Goal: Information Seeking & Learning: Learn about a topic

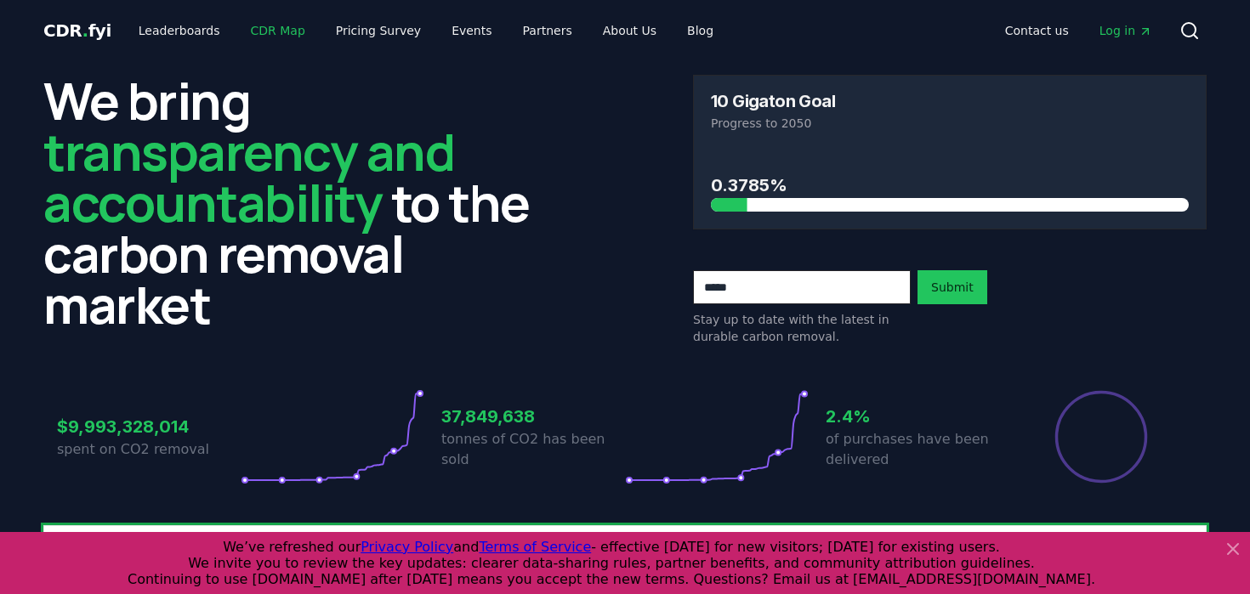
click at [270, 30] on link "CDR Map" at bounding box center [278, 30] width 82 height 31
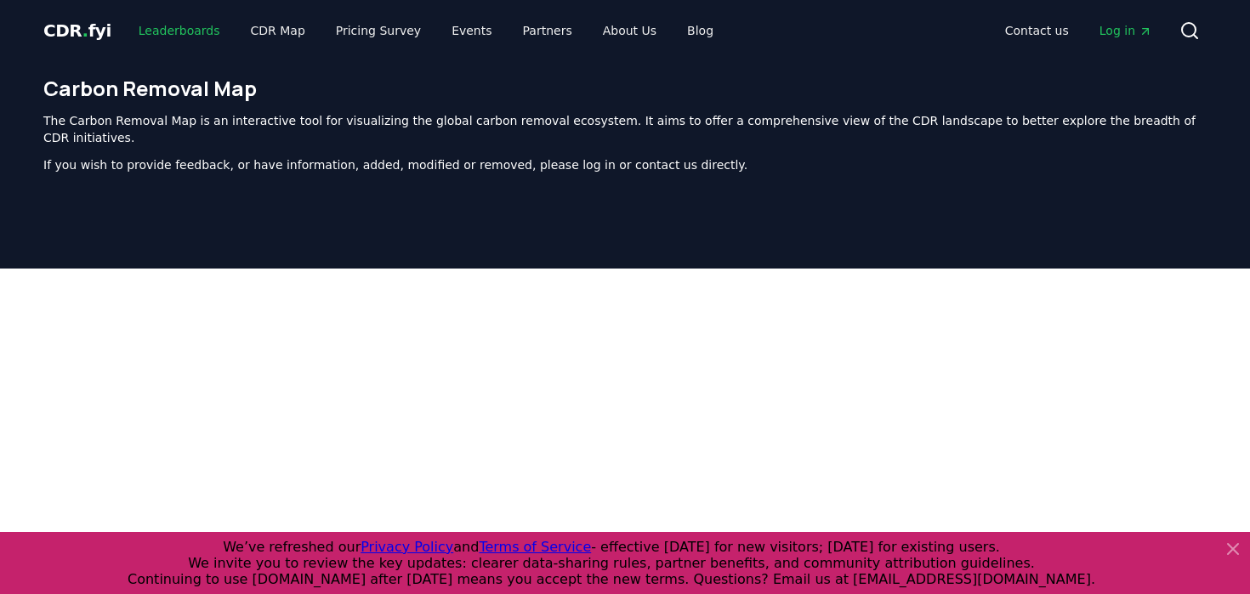
click at [176, 30] on link "Leaderboards" at bounding box center [179, 30] width 109 height 31
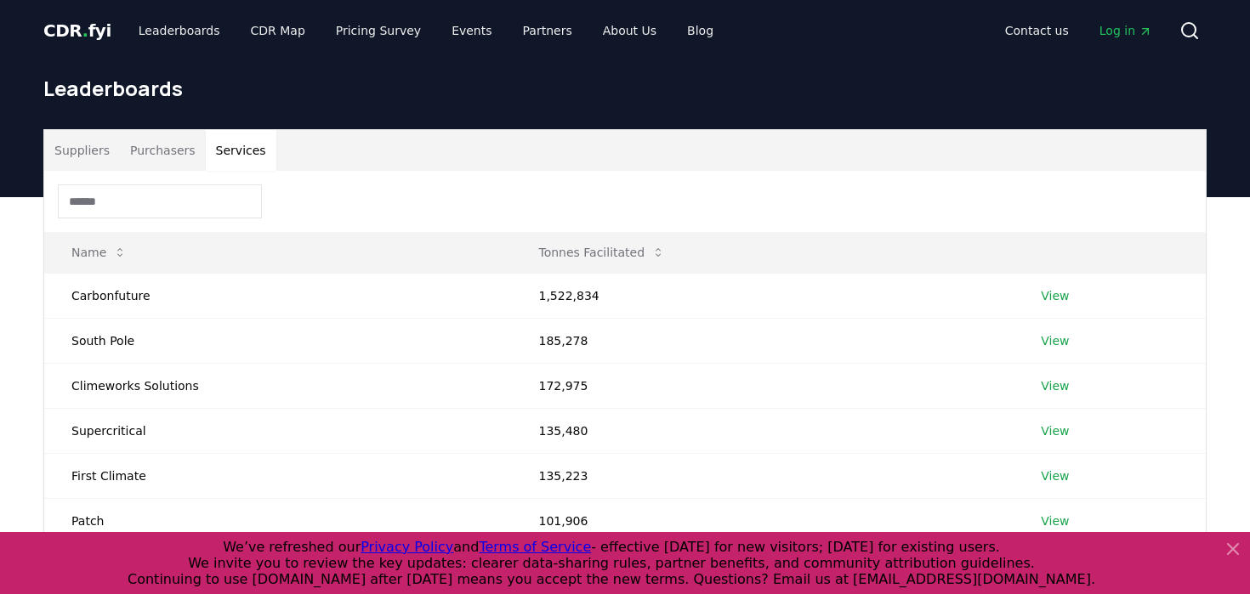
click at [223, 157] on button "Services" at bounding box center [241, 150] width 71 height 41
click at [167, 152] on button "Purchasers" at bounding box center [163, 150] width 86 height 41
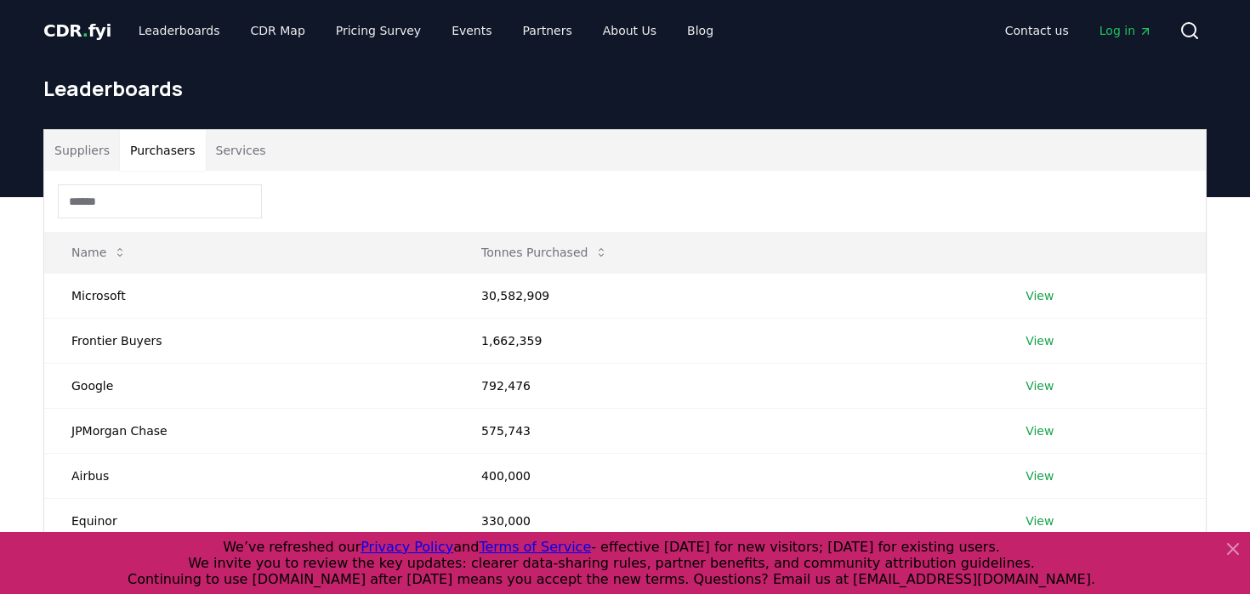
click at [154, 193] on input at bounding box center [160, 202] width 204 height 34
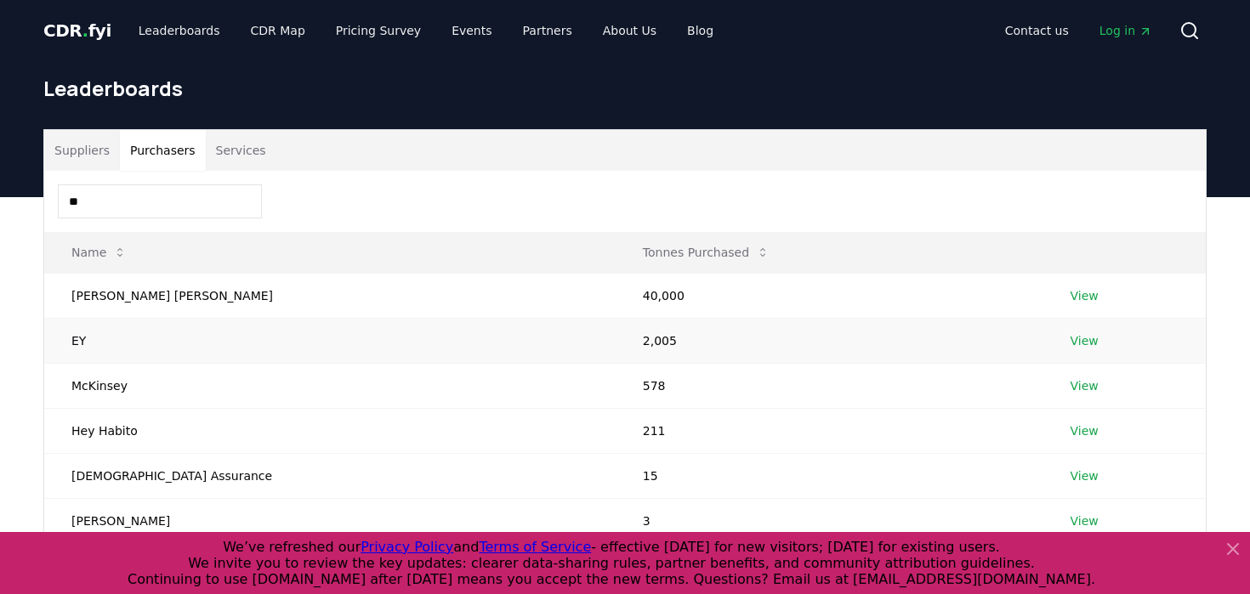
type input "**"
click at [1071, 344] on link "View" at bounding box center [1085, 341] width 28 height 17
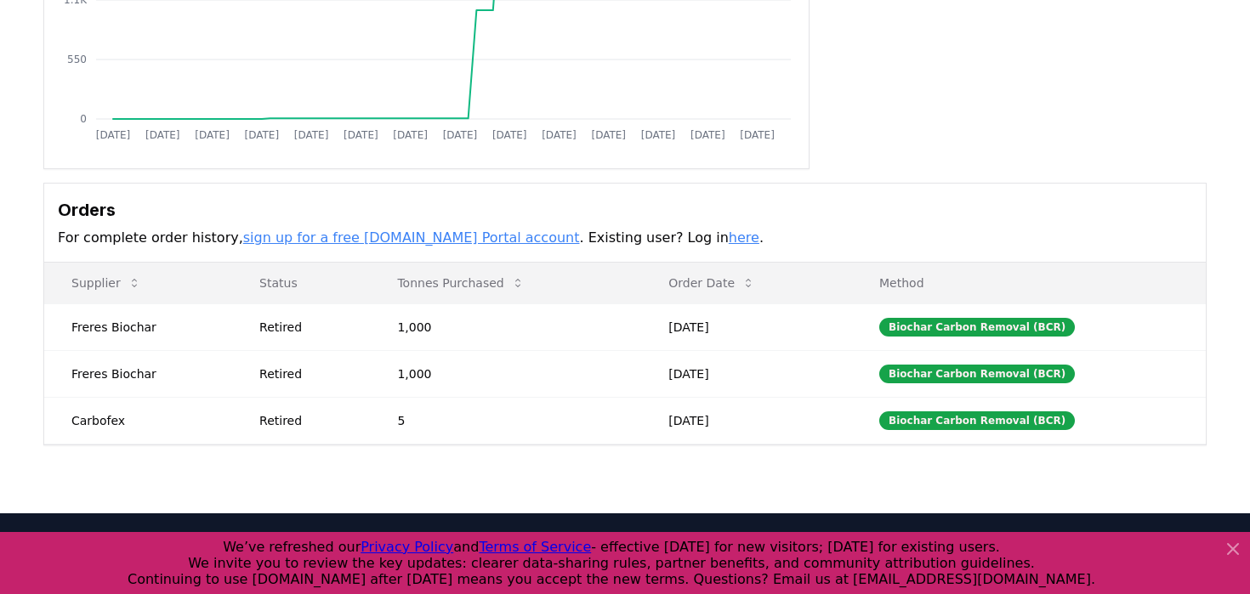
scroll to position [327, 0]
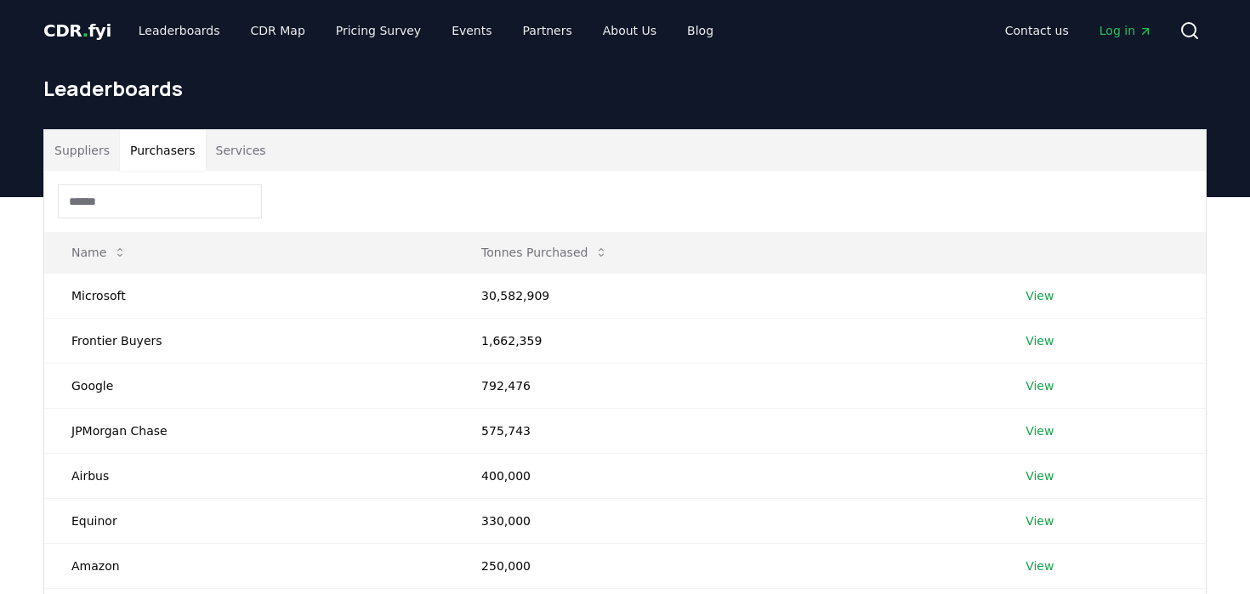
click at [151, 145] on button "Purchasers" at bounding box center [163, 150] width 86 height 41
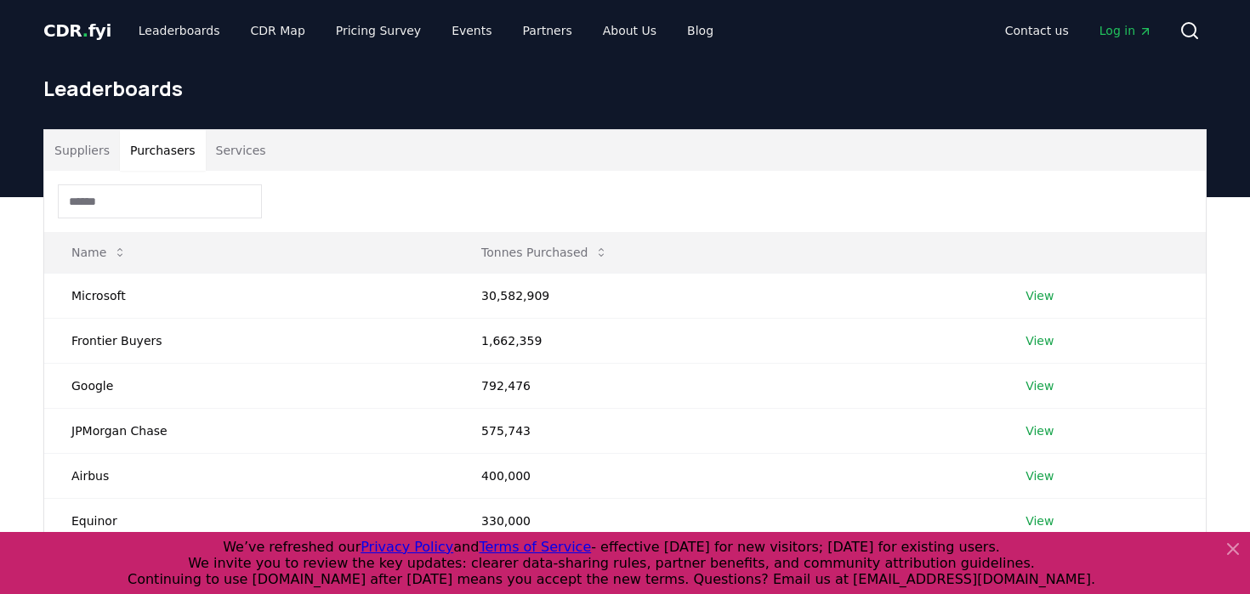
click at [137, 209] on input at bounding box center [160, 202] width 204 height 34
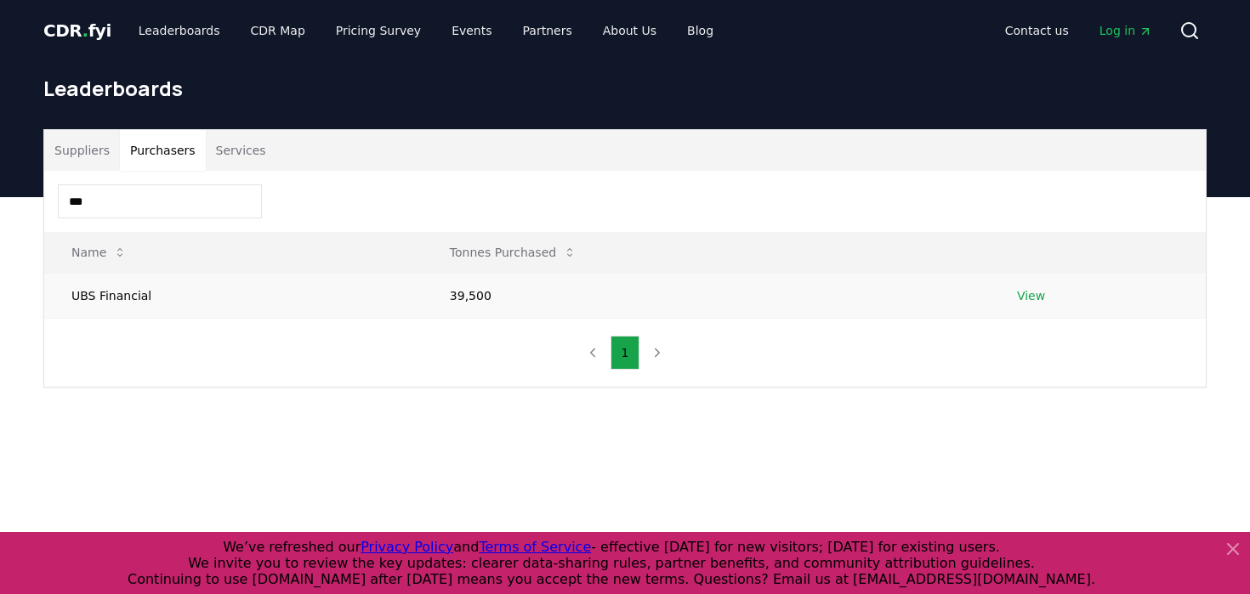
type input "***"
click at [1033, 294] on link "View" at bounding box center [1031, 295] width 28 height 17
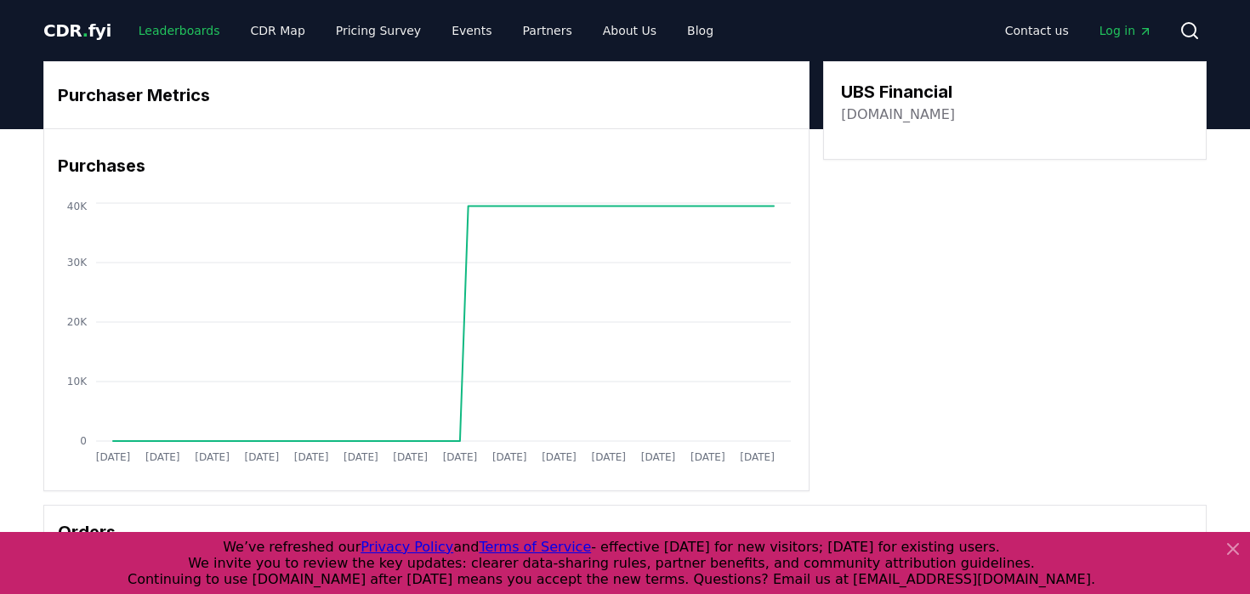
click at [175, 28] on link "Leaderboards" at bounding box center [179, 30] width 109 height 31
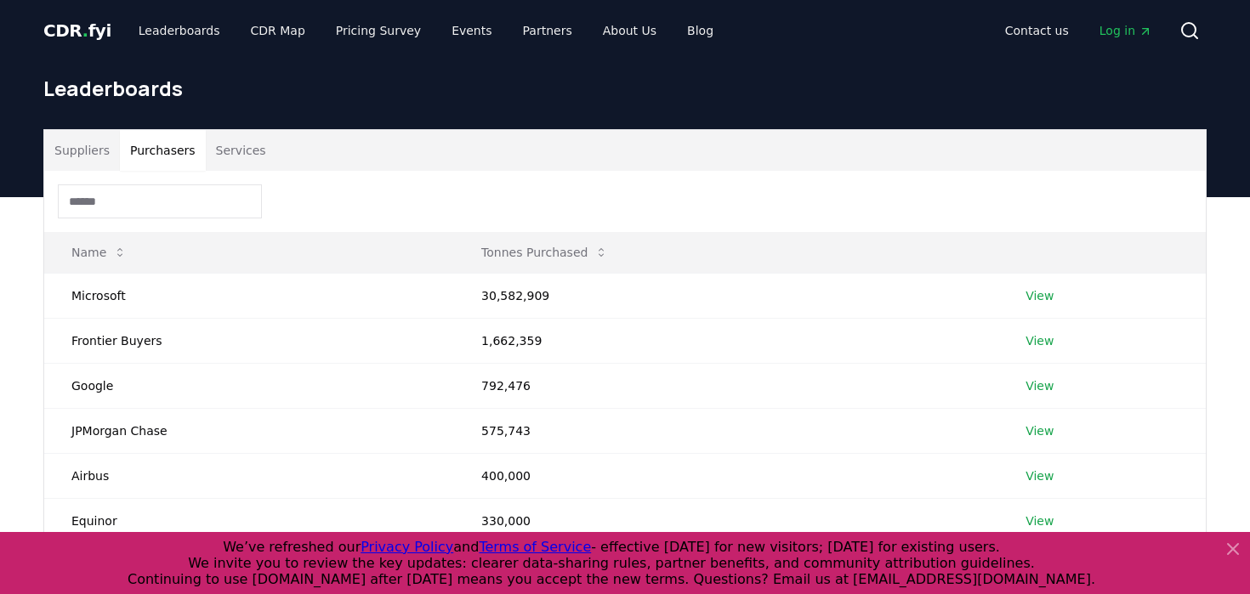
click at [157, 157] on button "Purchasers" at bounding box center [163, 150] width 86 height 41
click at [143, 204] on input at bounding box center [160, 202] width 204 height 34
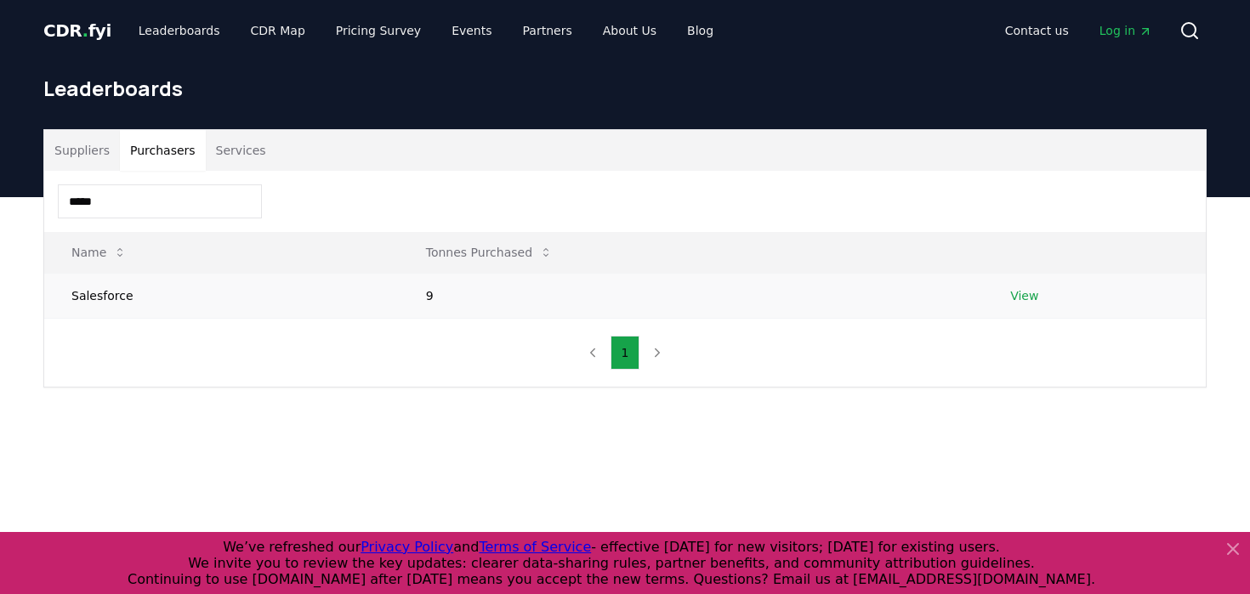
type input "*****"
click at [1027, 296] on link "View" at bounding box center [1024, 295] width 28 height 17
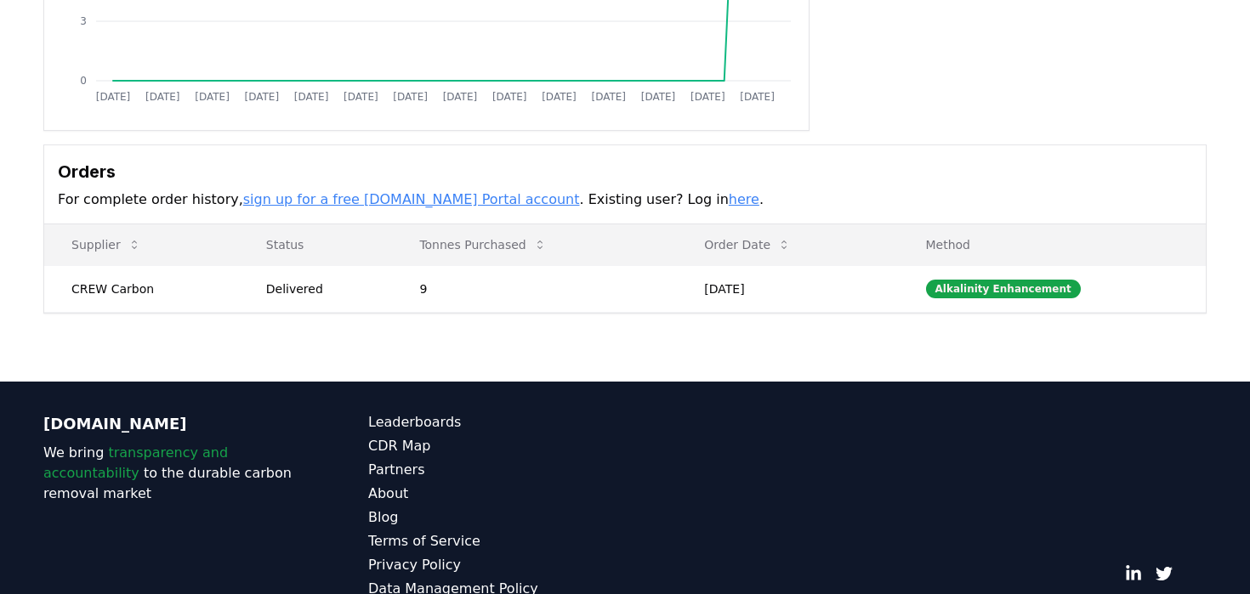
scroll to position [360, 0]
